Goal: Obtain resource: Download file/media

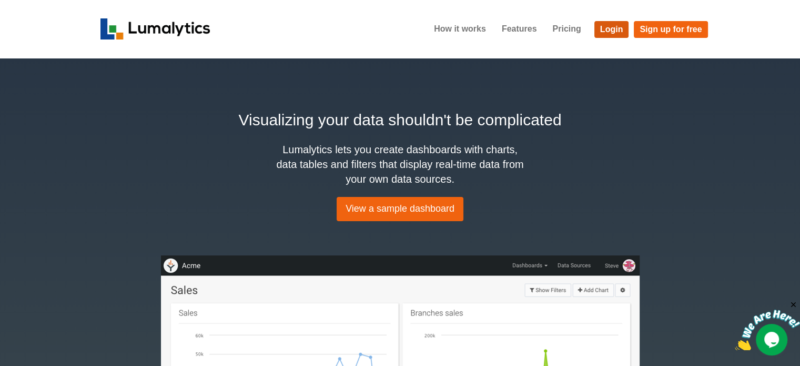
click at [608, 28] on link "Login" at bounding box center [611, 29] width 35 height 17
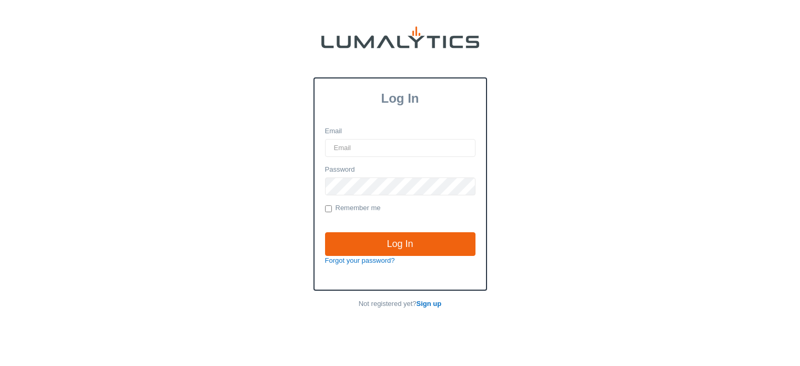
type input "[EMAIL_ADDRESS][DOMAIN_NAME]"
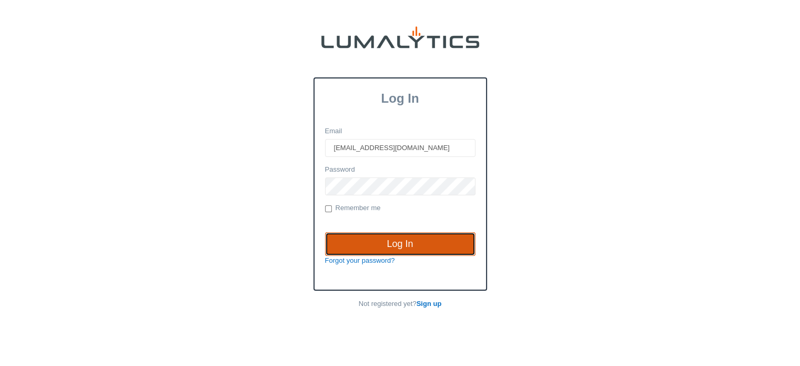
click at [400, 241] on input "Log In" at bounding box center [400, 244] width 150 height 24
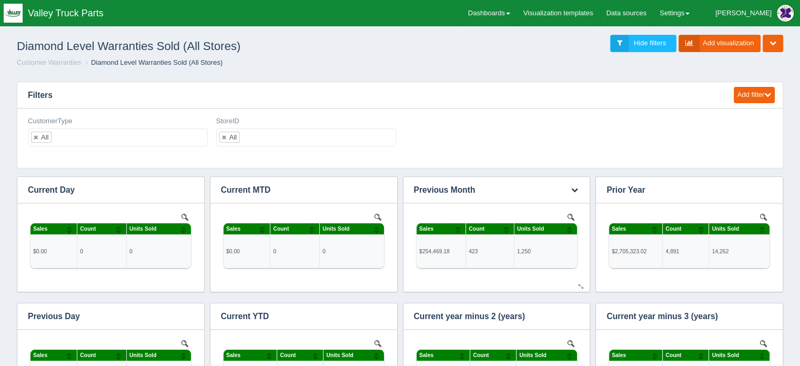
scroll to position [358, 736]
click at [517, 13] on link "Dashboards" at bounding box center [489, 13] width 55 height 26
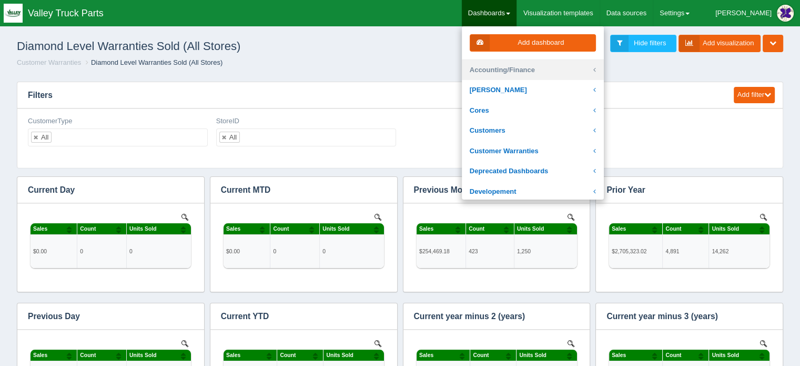
click at [538, 71] on link "Accounting/Finance" at bounding box center [533, 70] width 142 height 21
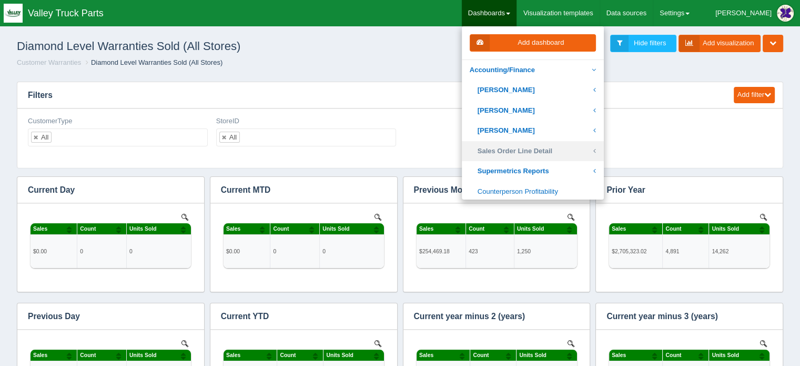
click at [564, 149] on link "Sales Order Line Detail" at bounding box center [533, 151] width 142 height 21
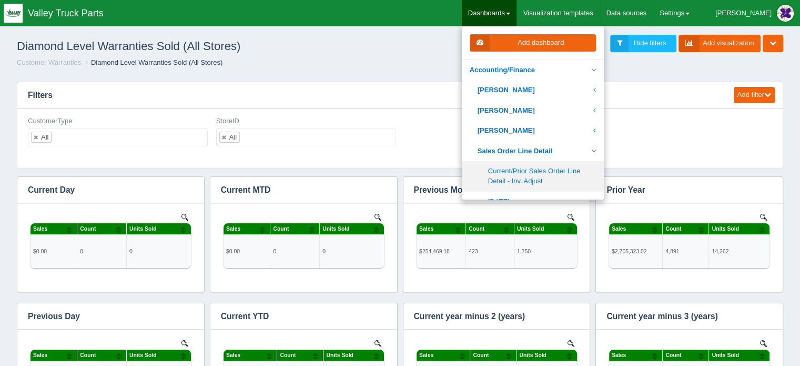
click at [551, 174] on link "Current/Prior Sales Order Line Detail - Inv. Adjust" at bounding box center [533, 176] width 142 height 30
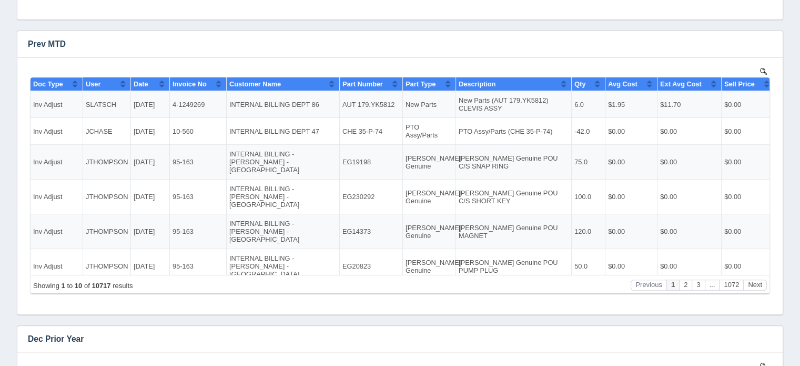
scroll to position [429, 0]
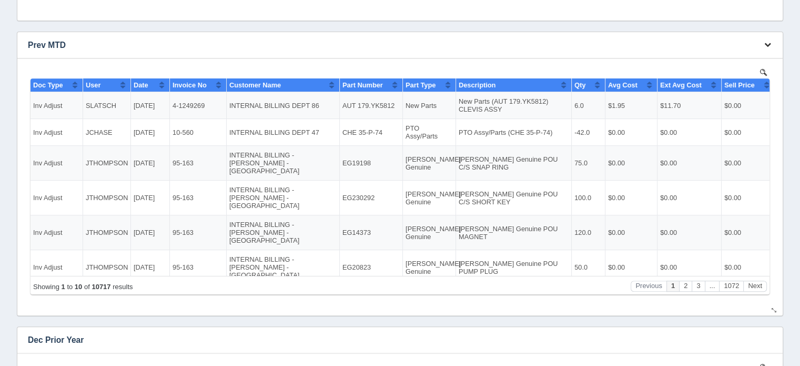
click at [768, 43] on icon "button" at bounding box center [767, 44] width 7 height 7
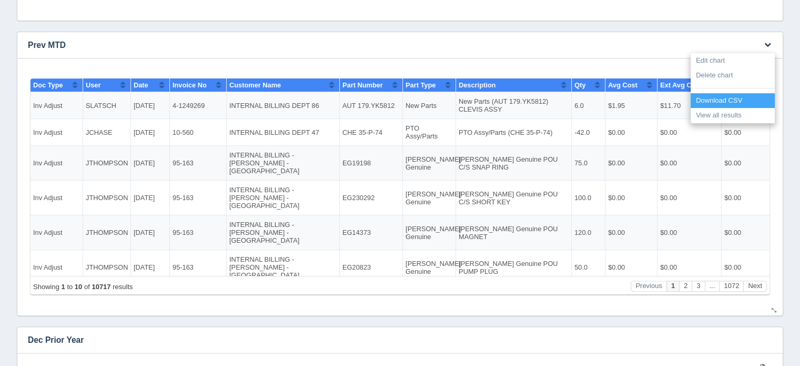
click at [725, 99] on link "Download CSV" at bounding box center [733, 100] width 84 height 15
